Goal: Task Accomplishment & Management: Complete application form

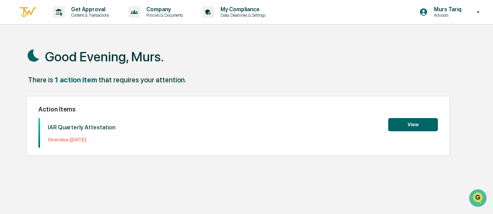
click at [403, 121] on button "View" at bounding box center [413, 124] width 50 height 13
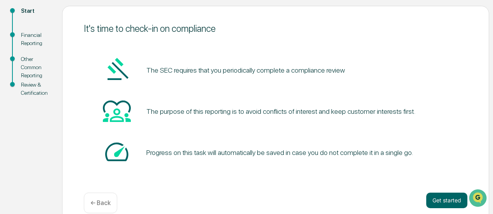
scroll to position [99, 0]
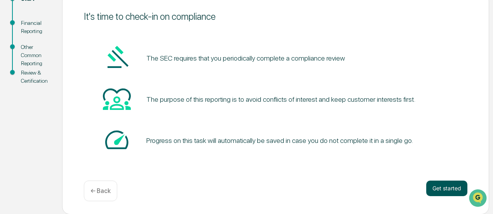
click at [438, 189] on button "Get started" at bounding box center [446, 188] width 41 height 16
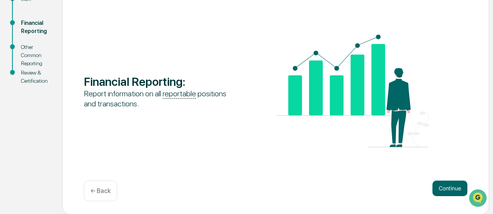
click at [438, 189] on button "Continue" at bounding box center [449, 188] width 35 height 16
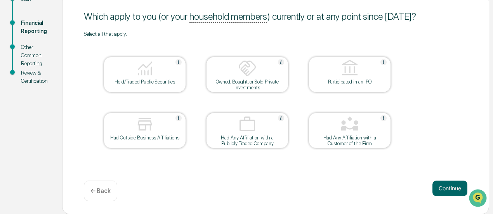
click at [137, 77] on img at bounding box center [144, 68] width 19 height 19
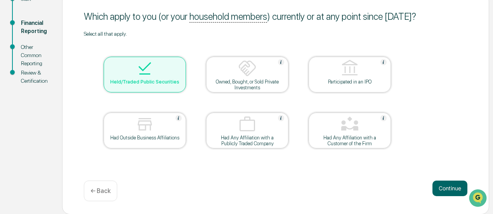
click at [254, 80] on div "Owned, Bought, or Sold Private Investments" at bounding box center [247, 85] width 70 height 12
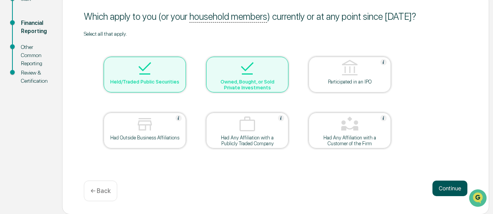
click at [435, 183] on button "Continue" at bounding box center [449, 188] width 35 height 16
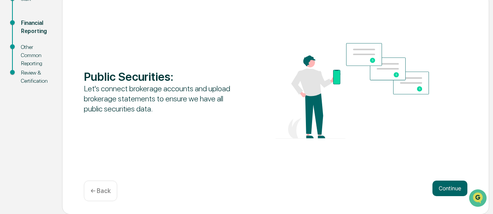
click at [435, 183] on button "Continue" at bounding box center [449, 188] width 35 height 16
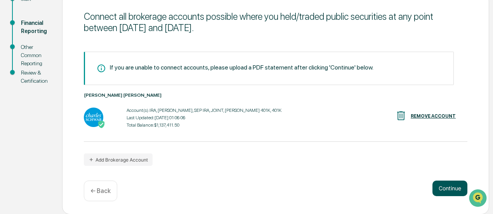
click at [438, 186] on button "Continue" at bounding box center [449, 188] width 35 height 16
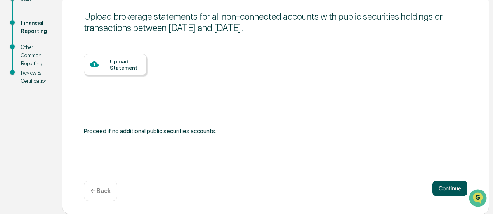
click at [438, 186] on button "Continue" at bounding box center [449, 188] width 35 height 16
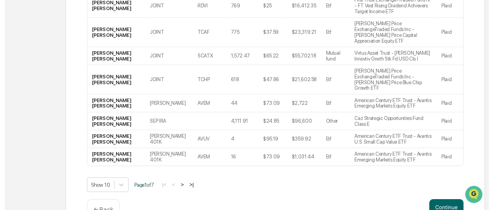
scroll to position [223, 0]
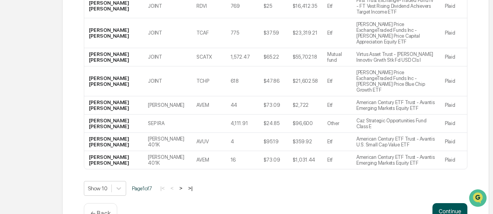
click at [441, 203] on button "Continue" at bounding box center [449, 211] width 35 height 16
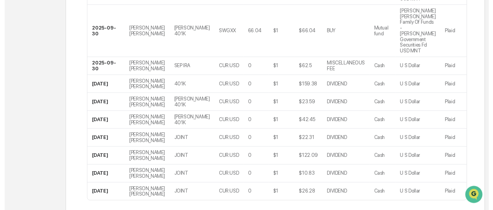
scroll to position [247, 0]
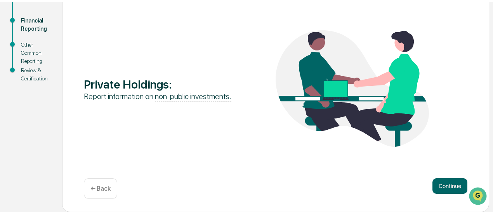
scroll to position [99, 0]
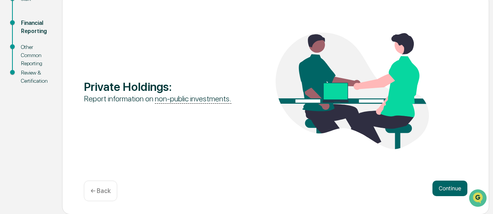
click at [441, 185] on button "Continue" at bounding box center [449, 188] width 35 height 16
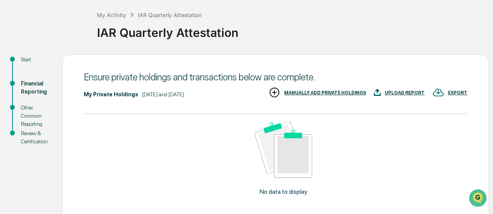
scroll to position [36, 0]
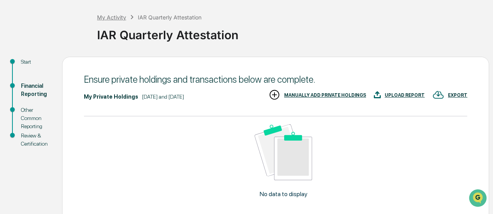
click at [112, 17] on div "My Activity" at bounding box center [111, 17] width 29 height 7
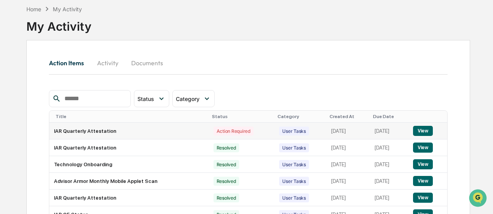
click at [209, 135] on td "Action Required" at bounding box center [242, 131] width 66 height 17
click at [420, 129] on button "View" at bounding box center [423, 131] width 20 height 10
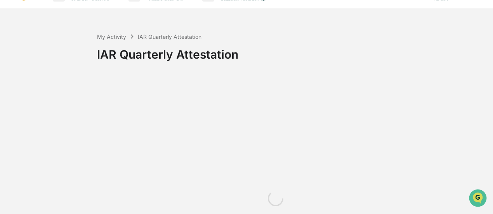
scroll to position [36, 0]
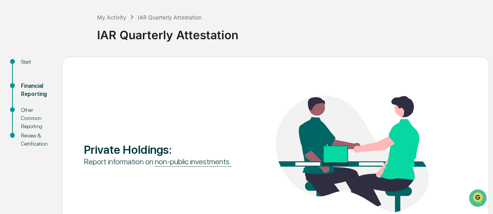
click at [21, 62] on div "Start" at bounding box center [35, 62] width 29 height 8
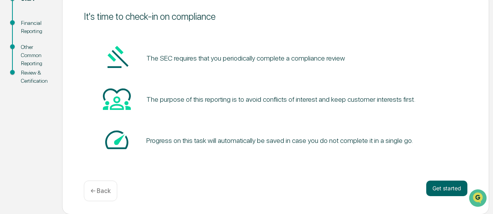
scroll to position [99, 0]
click at [451, 194] on button "Get started" at bounding box center [446, 188] width 41 height 16
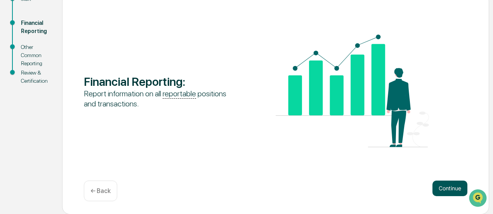
click at [452, 186] on button "Continue" at bounding box center [449, 188] width 35 height 16
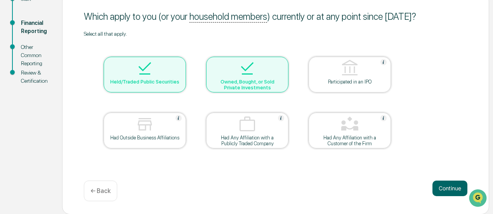
click at [230, 73] on div at bounding box center [247, 69] width 78 height 20
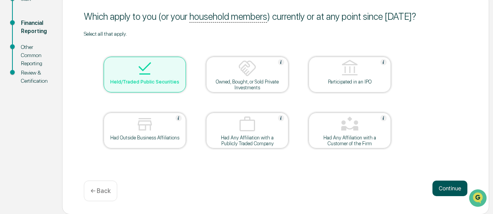
click at [435, 187] on button "Continue" at bounding box center [449, 188] width 35 height 16
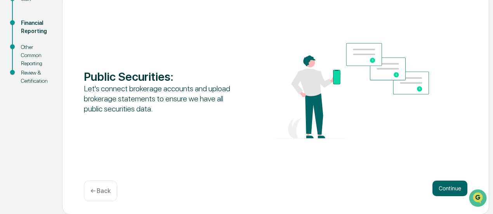
click at [435, 187] on button "Continue" at bounding box center [449, 188] width 35 height 16
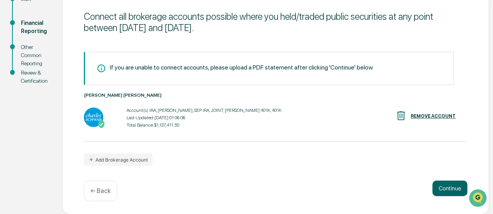
click at [435, 187] on button "Continue" at bounding box center [449, 188] width 35 height 16
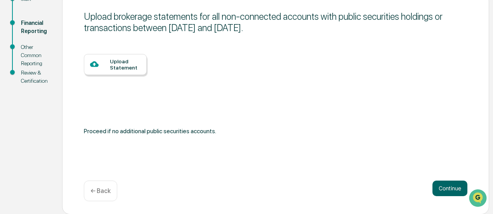
click at [435, 187] on button "Continue" at bounding box center [449, 188] width 35 height 16
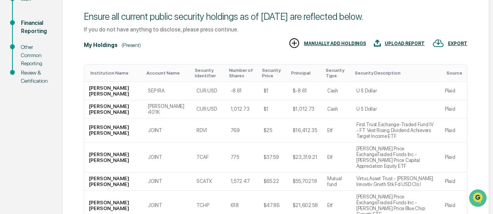
scroll to position [223, 0]
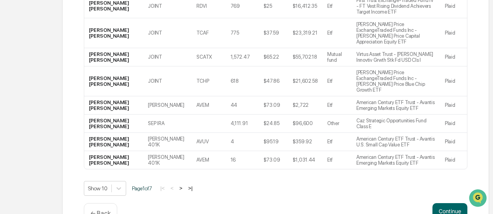
click at [435, 203] on button "Continue" at bounding box center [449, 211] width 35 height 16
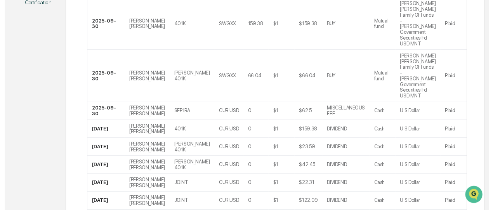
scroll to position [247, 0]
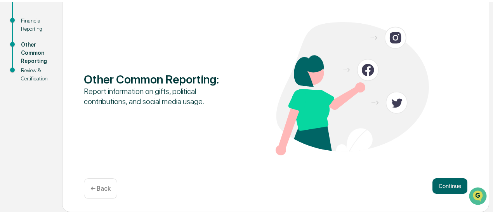
scroll to position [99, 0]
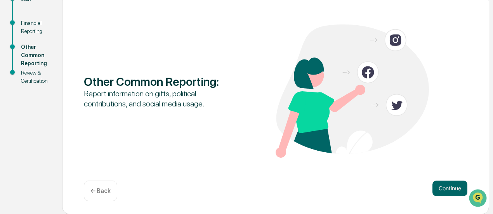
click at [443, 186] on button "Continue" at bounding box center [449, 188] width 35 height 16
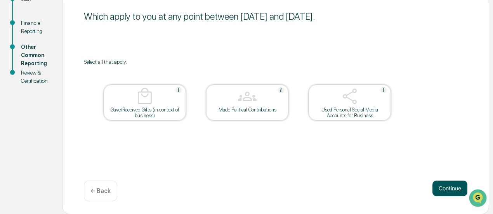
click at [445, 189] on button "Continue" at bounding box center [449, 188] width 35 height 16
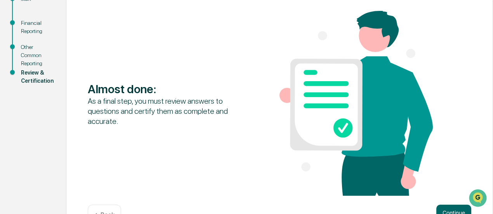
scroll to position [123, 0]
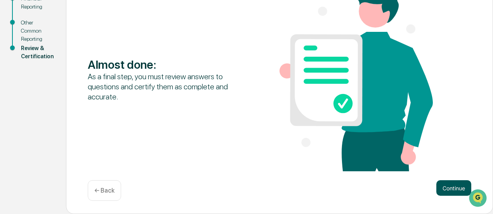
click at [453, 193] on button "Continue" at bounding box center [453, 188] width 35 height 16
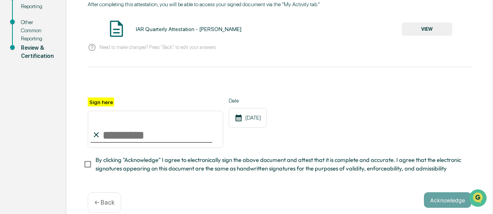
scroll to position [71, 0]
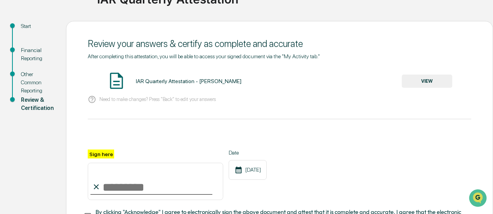
click at [439, 84] on button "VIEW" at bounding box center [426, 80] width 50 height 13
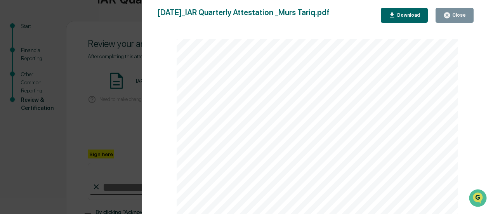
scroll to position [1069, 0]
click at [459, 18] on div "Close" at bounding box center [454, 15] width 22 height 7
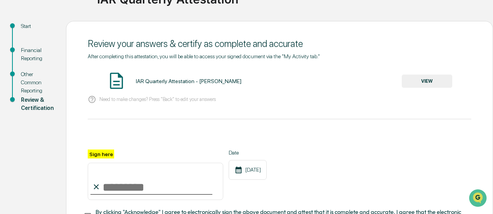
click at [126, 179] on input "Sign here" at bounding box center [155, 181] width 135 height 37
type input "**********"
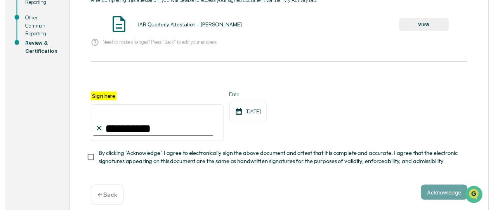
scroll to position [129, 0]
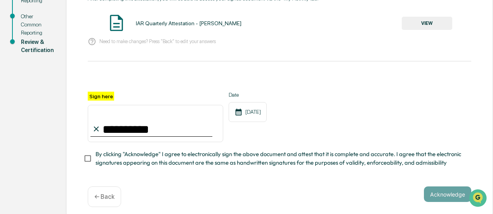
click at [186, 156] on span "By clicking "Acknowledge" I agree to electronically sign the above document and…" at bounding box center [279, 158] width 369 height 17
click at [431, 196] on button "Acknowledge" at bounding box center [447, 194] width 47 height 16
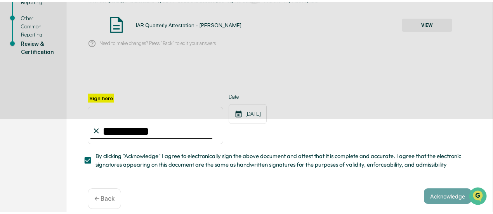
scroll to position [99, 0]
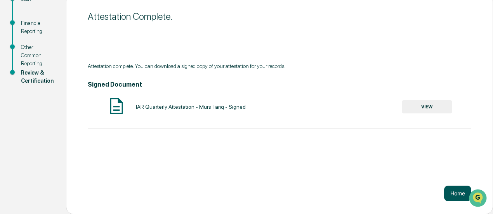
click at [460, 187] on button "Home" at bounding box center [457, 193] width 27 height 16
